Goal: Transaction & Acquisition: Book appointment/travel/reservation

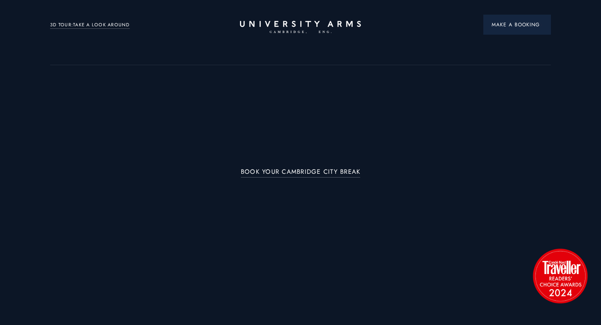
click at [519, 19] on button "Make a Booking" at bounding box center [518, 25] width 68 height 20
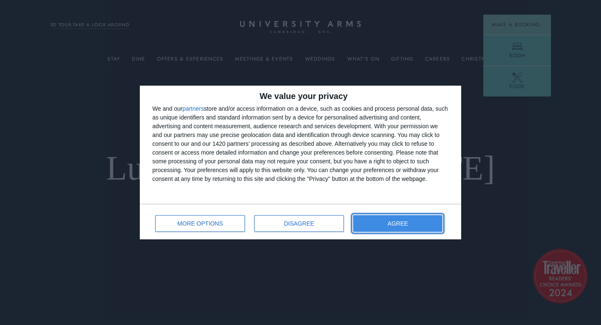
click at [420, 223] on button "AGREE" at bounding box center [397, 223] width 89 height 17
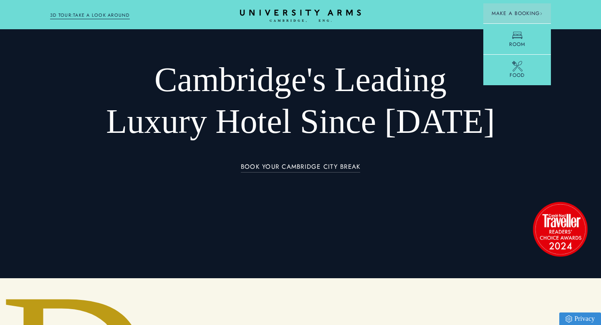
scroll to position [28, 0]
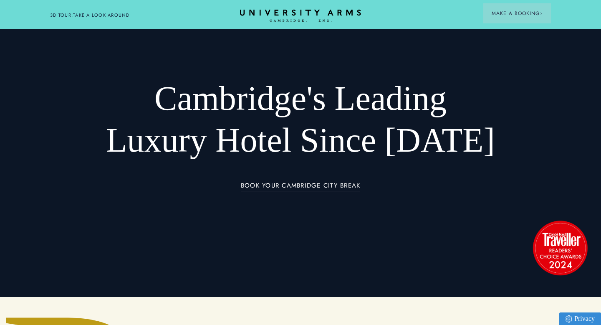
click at [527, 37] on div at bounding box center [300, 134] width 601 height 325
click at [522, 10] on span "Make a Booking" at bounding box center [517, 14] width 51 height 8
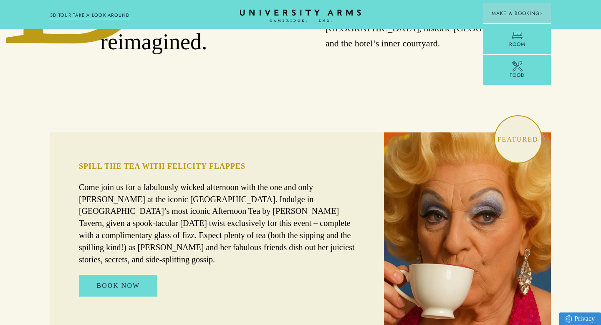
scroll to position [787, 0]
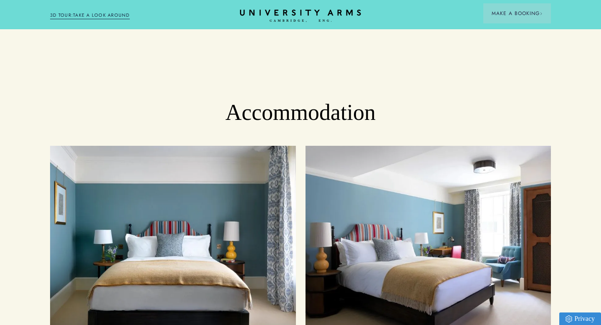
click at [534, 18] on button "Make a Booking" at bounding box center [518, 13] width 68 height 20
click at [530, 10] on span "Make a Booking" at bounding box center [517, 14] width 51 height 8
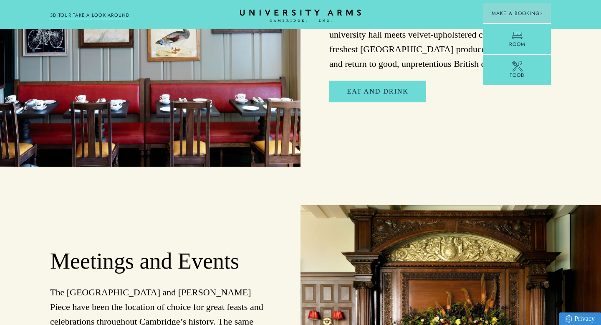
scroll to position [1494, 0]
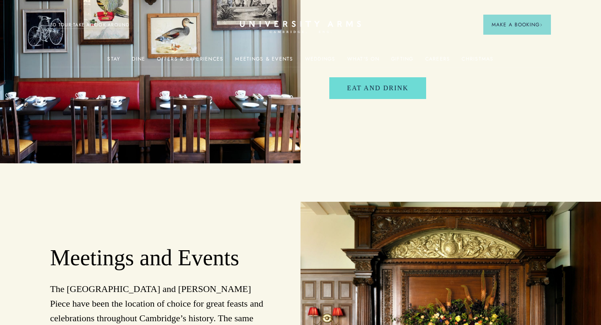
scroll to position [1494, 0]
click at [513, 23] on span "Make a Booking" at bounding box center [517, 25] width 51 height 8
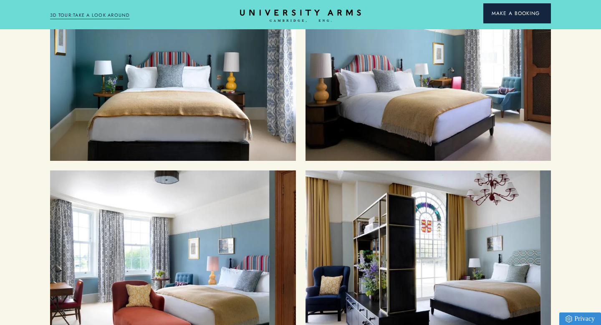
scroll to position [955, 0]
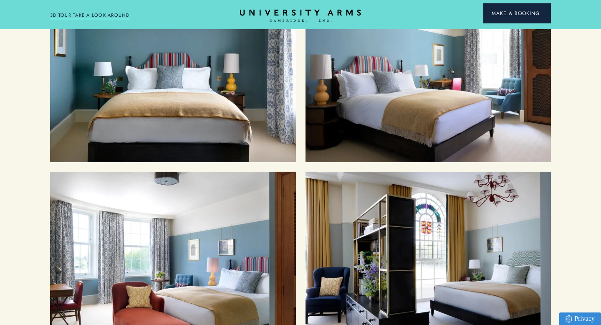
click at [513, 23] on button "Make a Booking" at bounding box center [518, 13] width 68 height 20
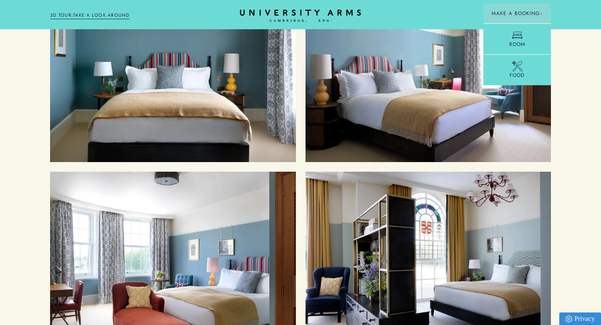
click at [516, 3] on header "Stay Suites Superior Rooms Classic Rooms Cosy Rooms Dine Restaurant Bar Afterno…" at bounding box center [300, 14] width 601 height 29
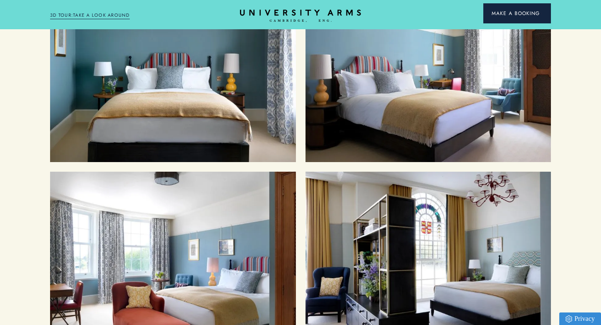
click at [521, 11] on span "Make a Booking" at bounding box center [517, 14] width 51 height 8
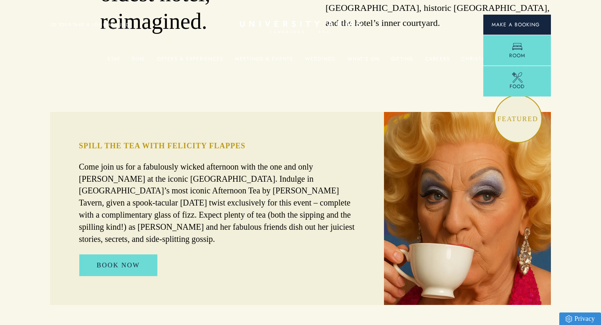
scroll to position [0, 0]
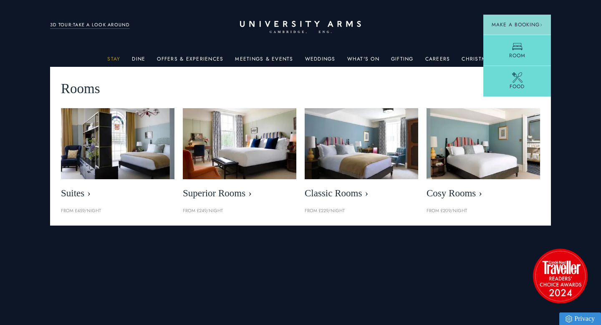
click at [119, 57] on link "Stay" at bounding box center [113, 61] width 13 height 11
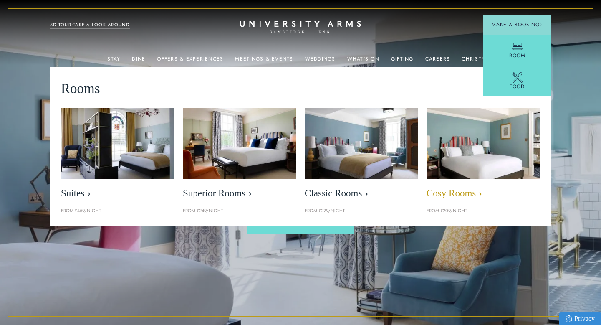
scroll to position [0, 0]
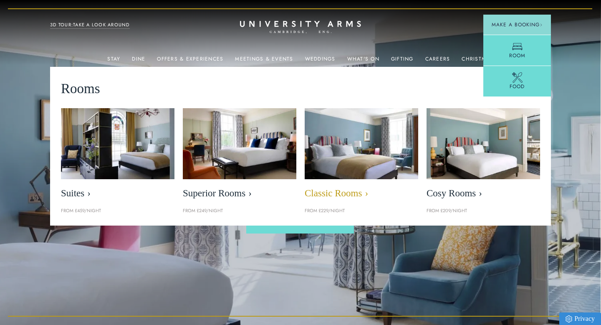
click at [349, 152] on img at bounding box center [361, 144] width 131 height 82
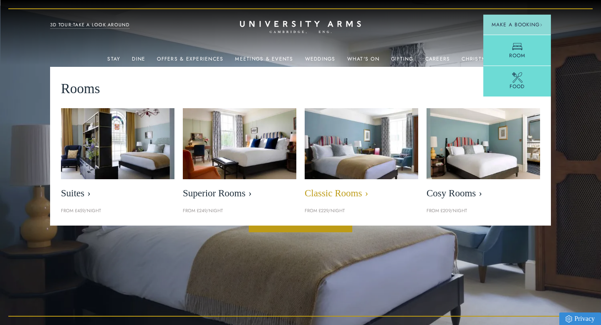
click at [371, 139] on img at bounding box center [361, 144] width 131 height 82
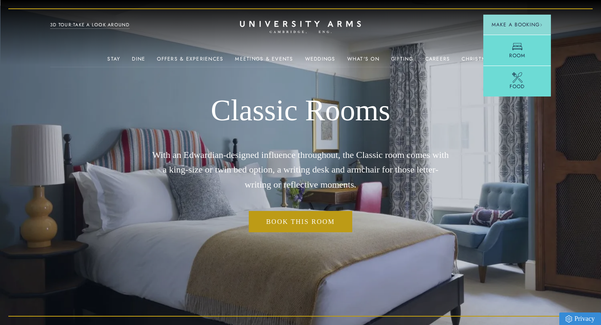
click at [304, 257] on div "Classic Rooms With an Edwardian-designed influence throughout, the Classic room…" at bounding box center [300, 162] width 301 height 325
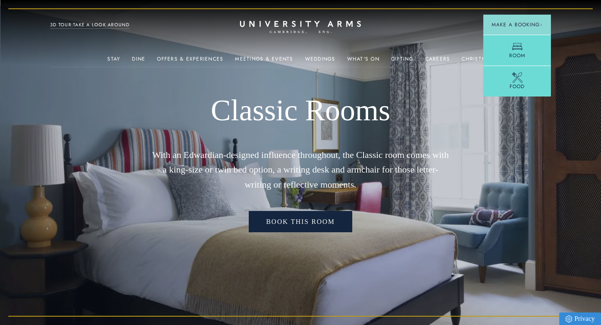
click at [308, 215] on link "Book this room" at bounding box center [301, 222] width 104 height 22
